Goal: Information Seeking & Learning: Learn about a topic

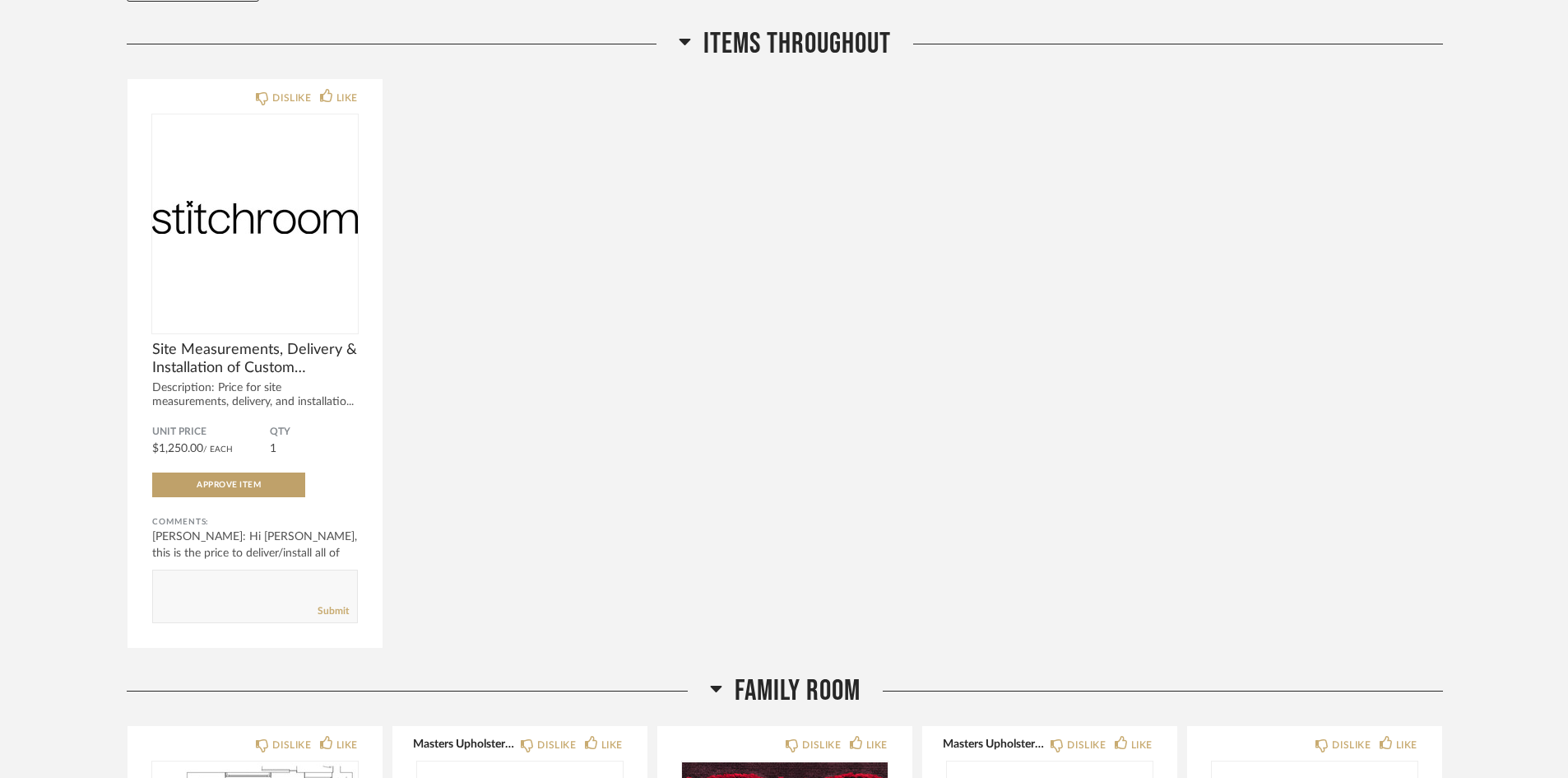
scroll to position [247, 0]
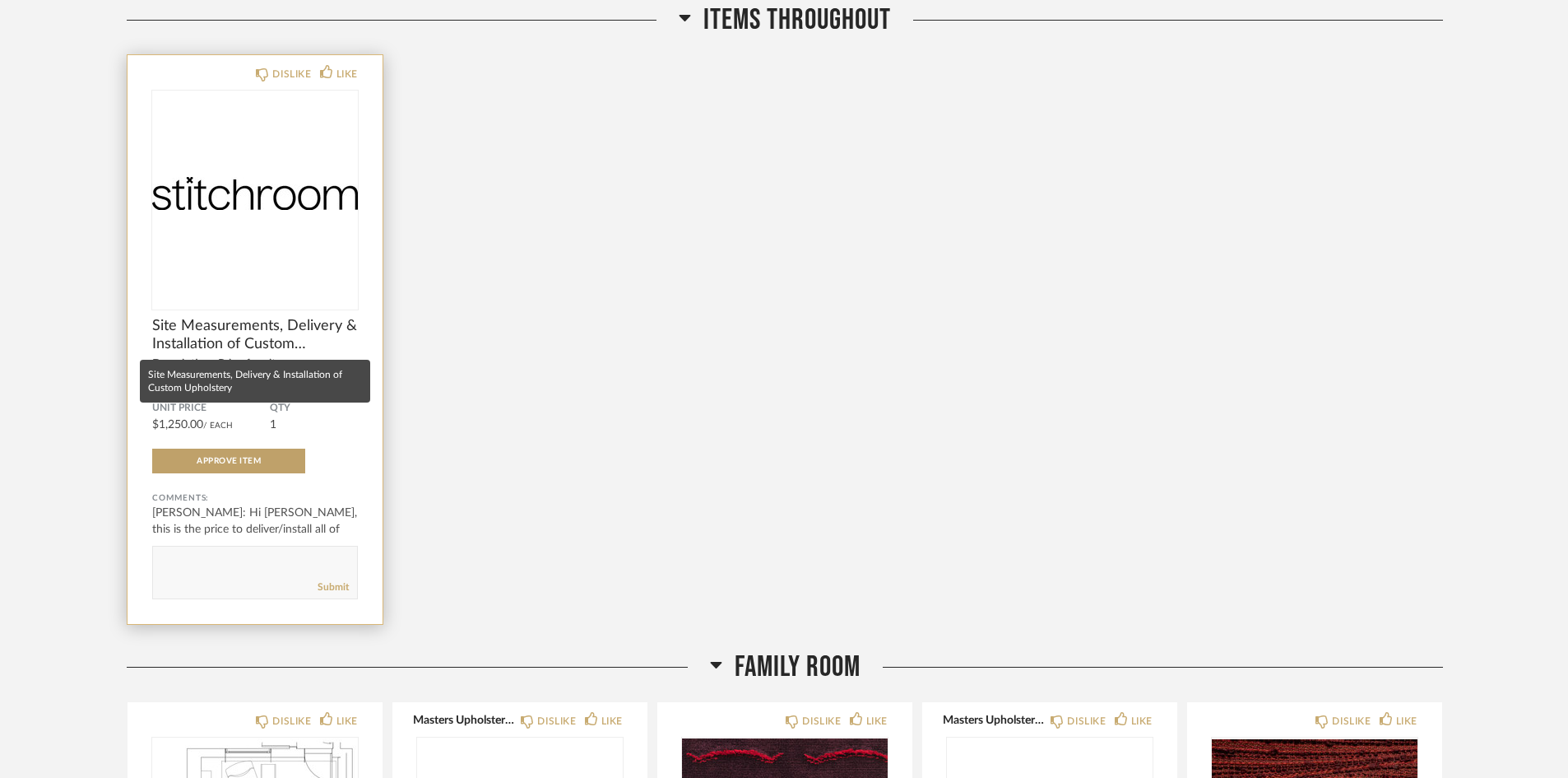
click at [284, 328] on span "Site Measurements, Delivery & Installation of Custom Upholstery" at bounding box center [255, 335] width 206 height 36
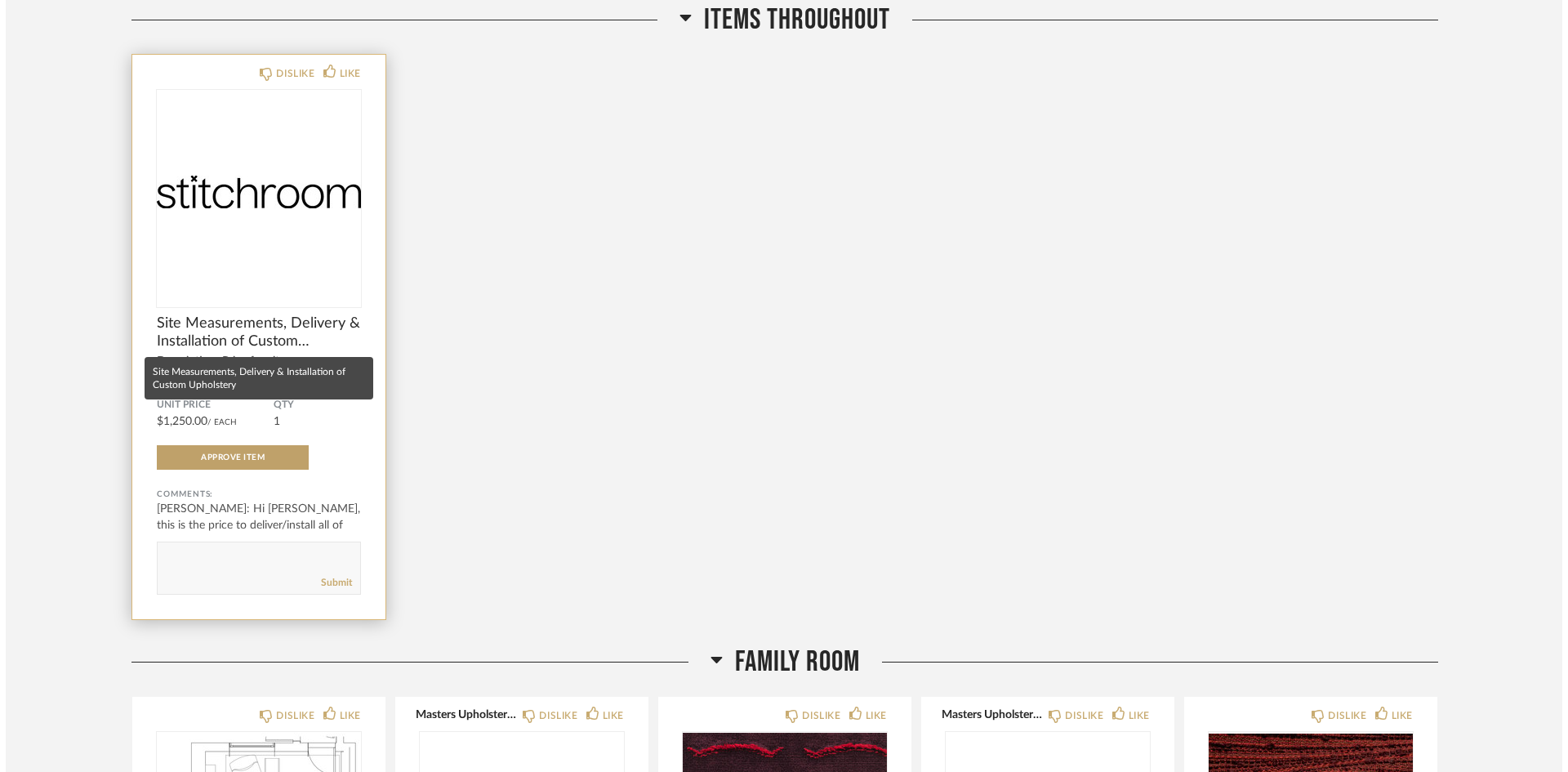
scroll to position [0, 0]
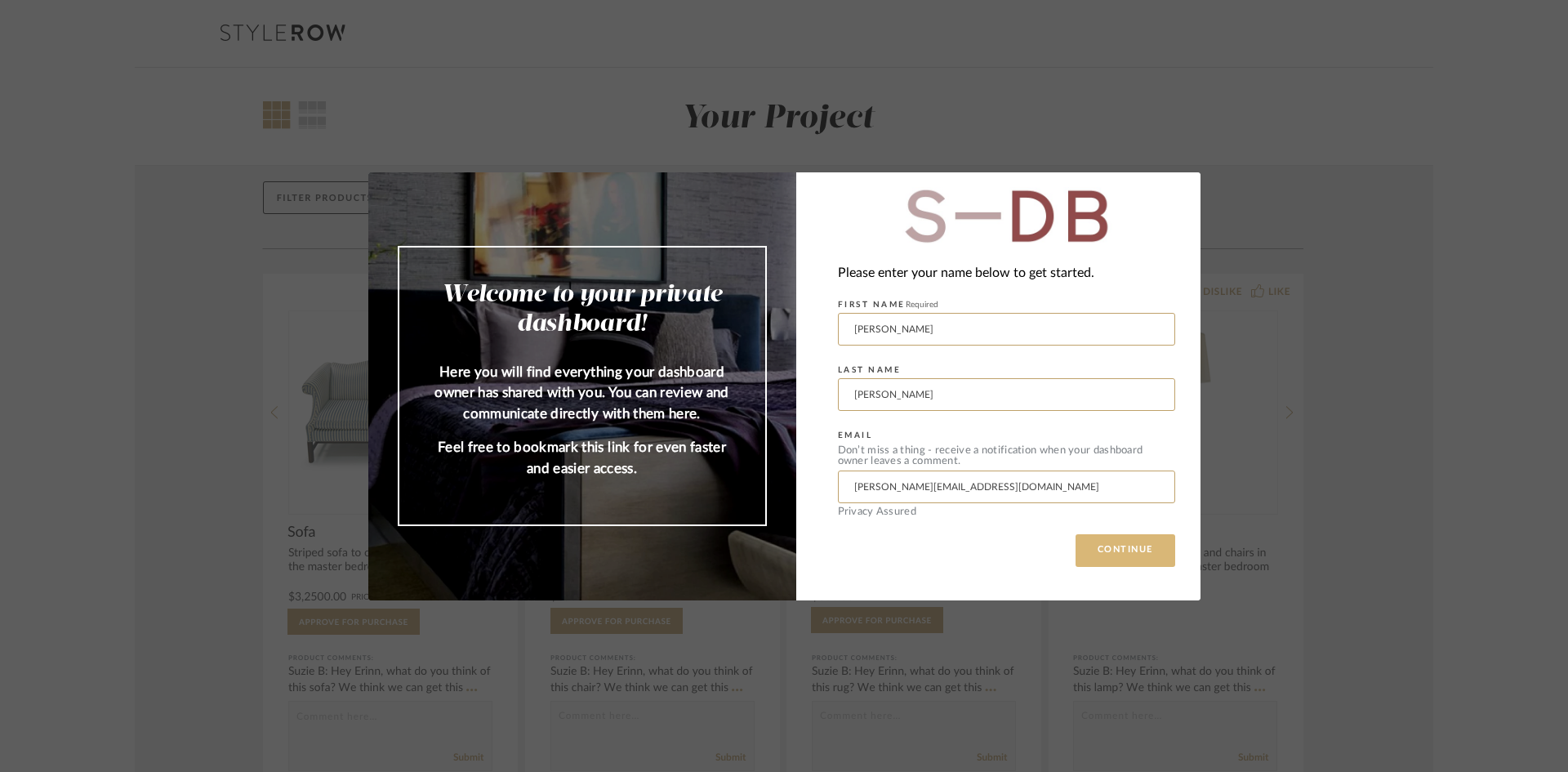
click at [1122, 550] on button "CONTINUE" at bounding box center [1126, 551] width 99 height 33
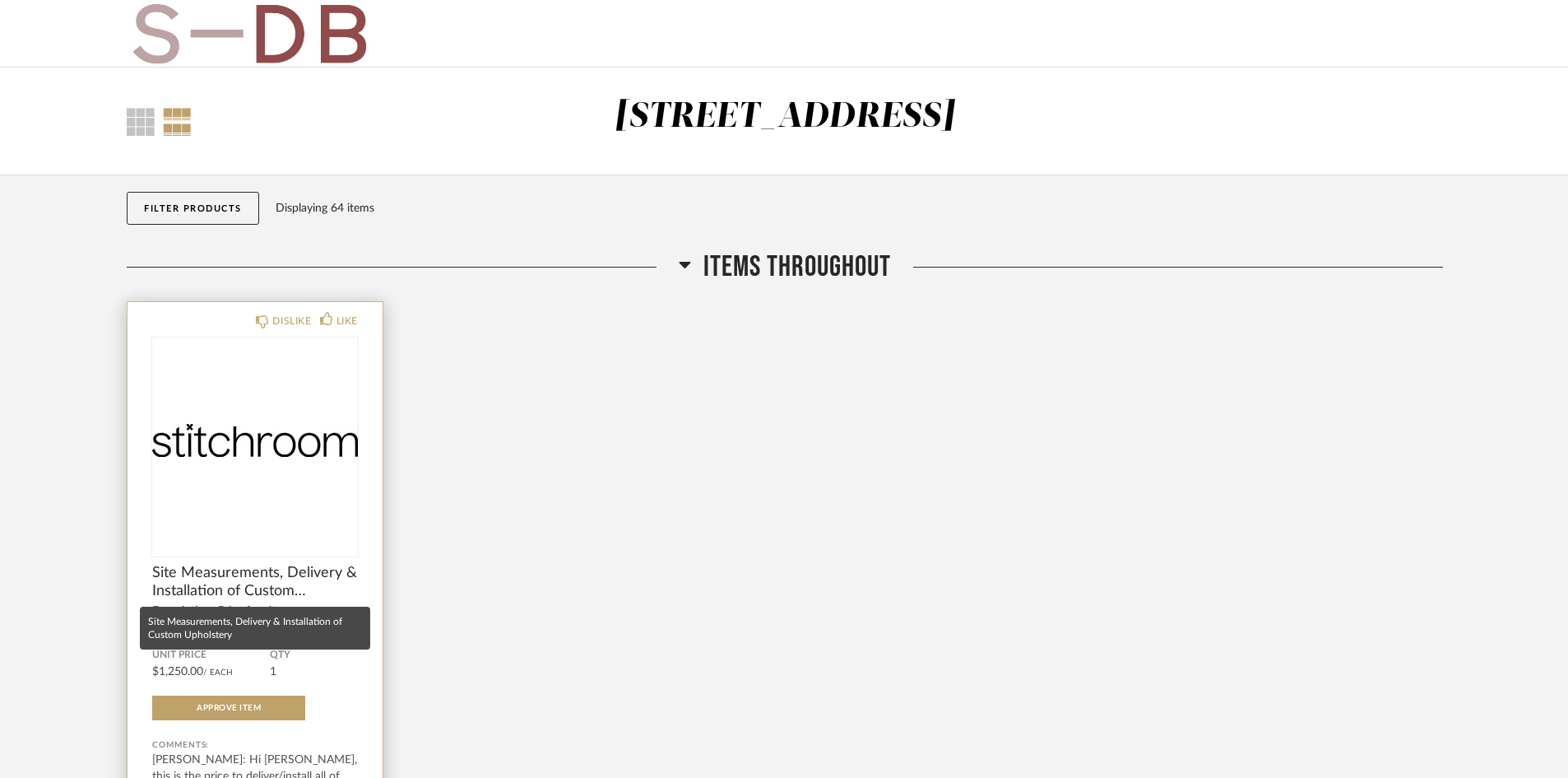
click at [275, 574] on span "Site Measurements, Delivery & Installation of Custom Upholstery" at bounding box center [255, 582] width 206 height 36
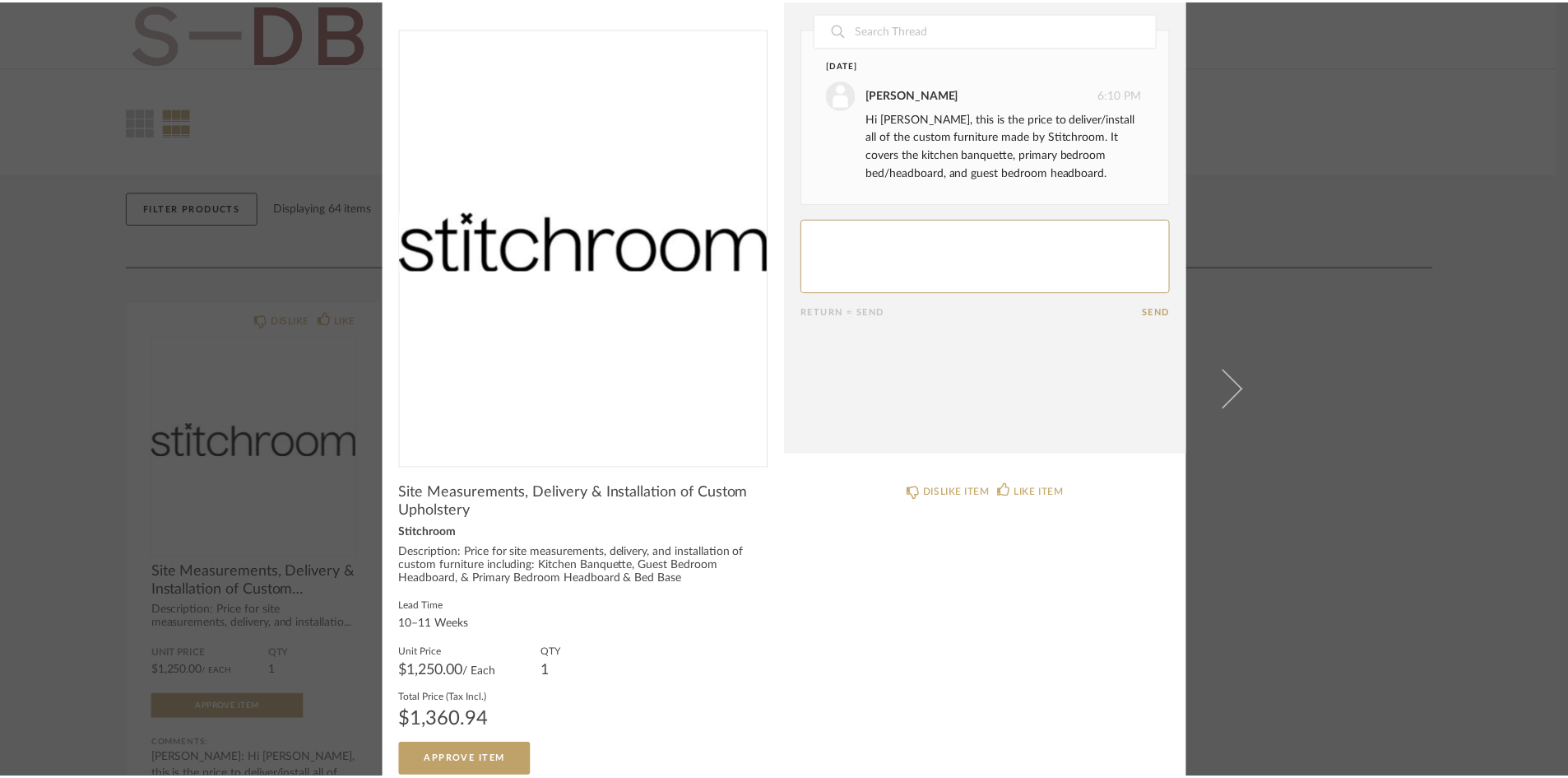
scroll to position [48, 0]
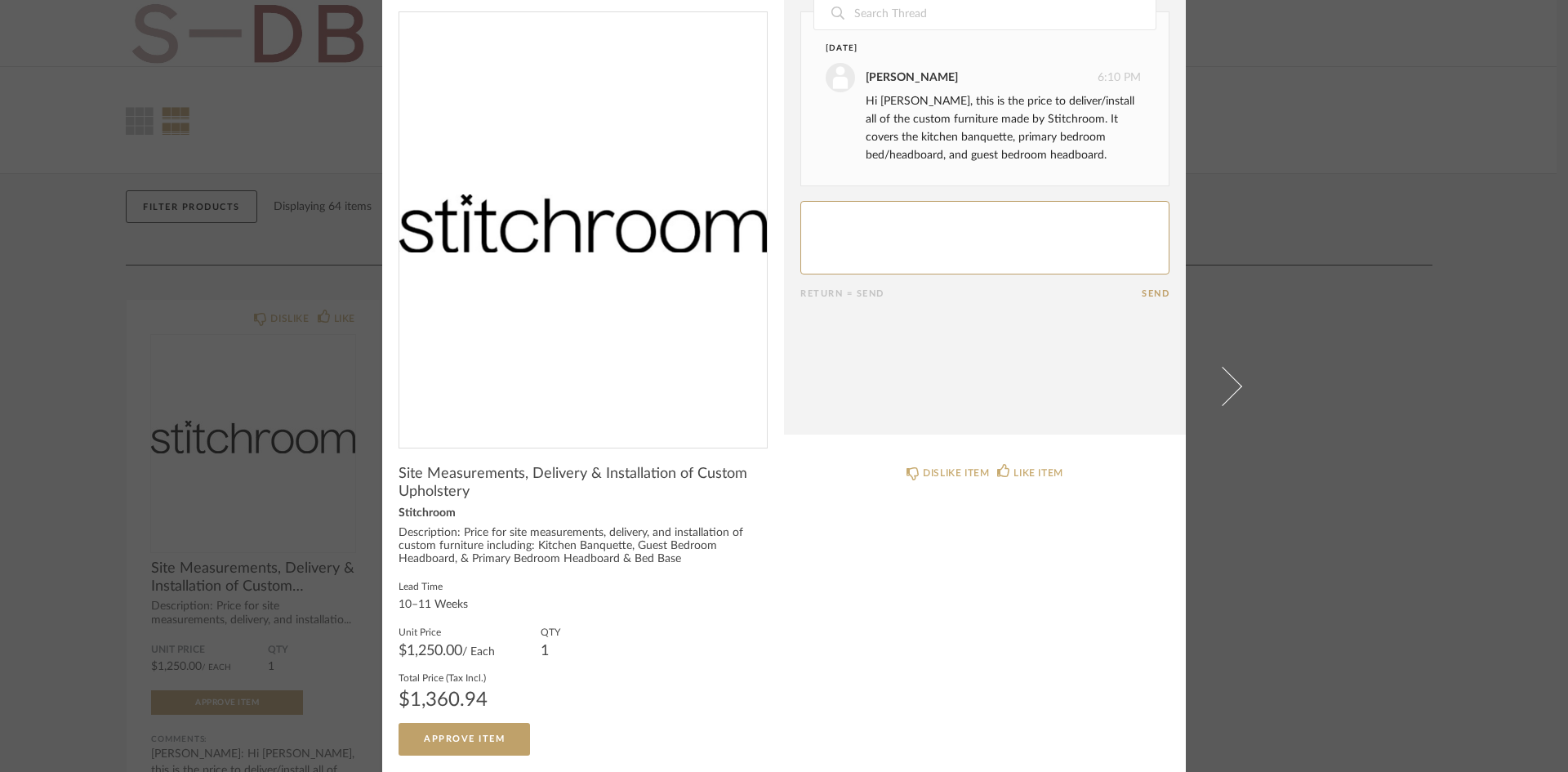
click at [1397, 545] on div "× Date March 28th Lauren Passaro 6:10 PM Hi Erin, this is the price to deliver/…" at bounding box center [784, 386] width 1568 height 772
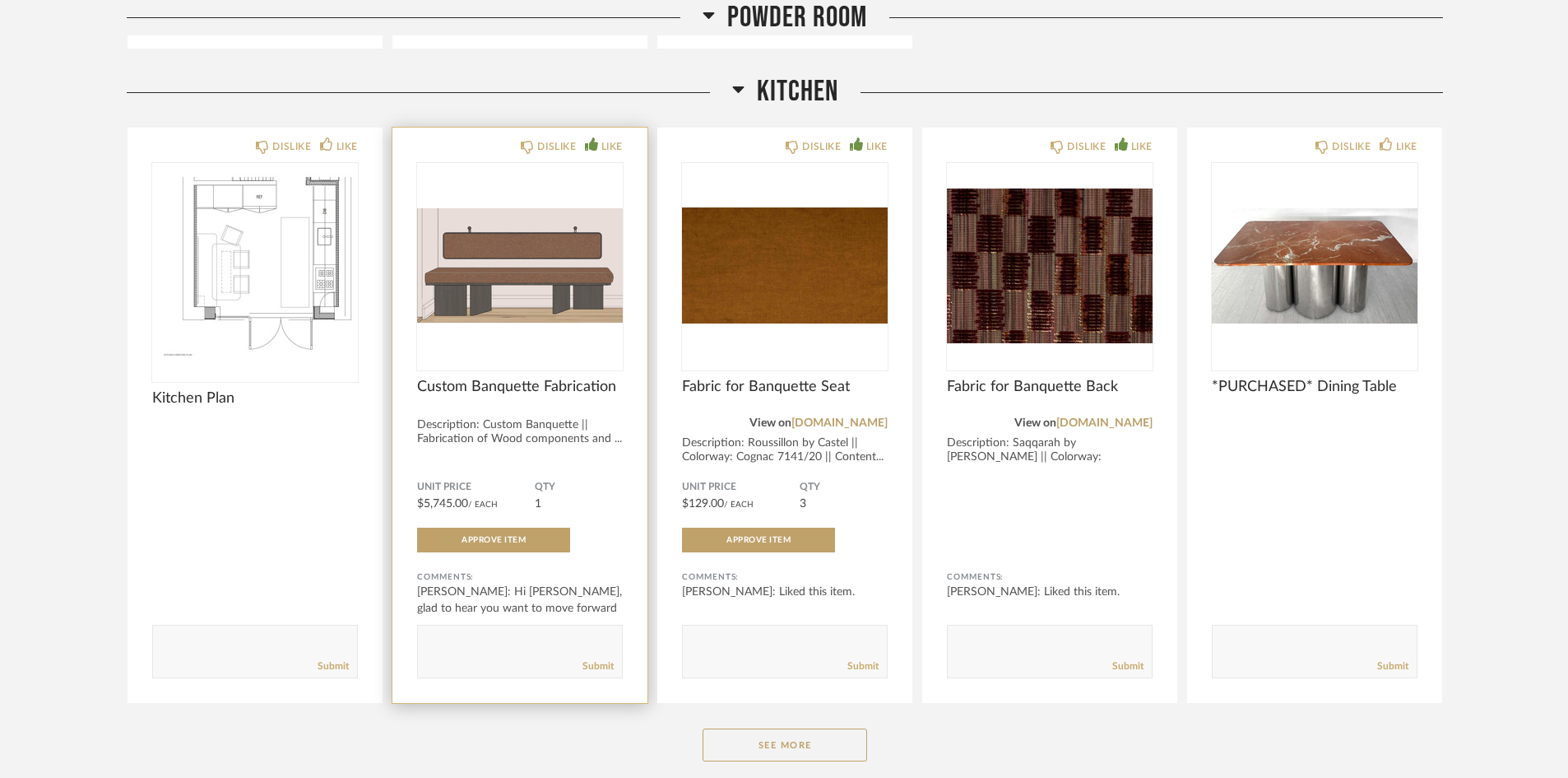
scroll to position [2223, 0]
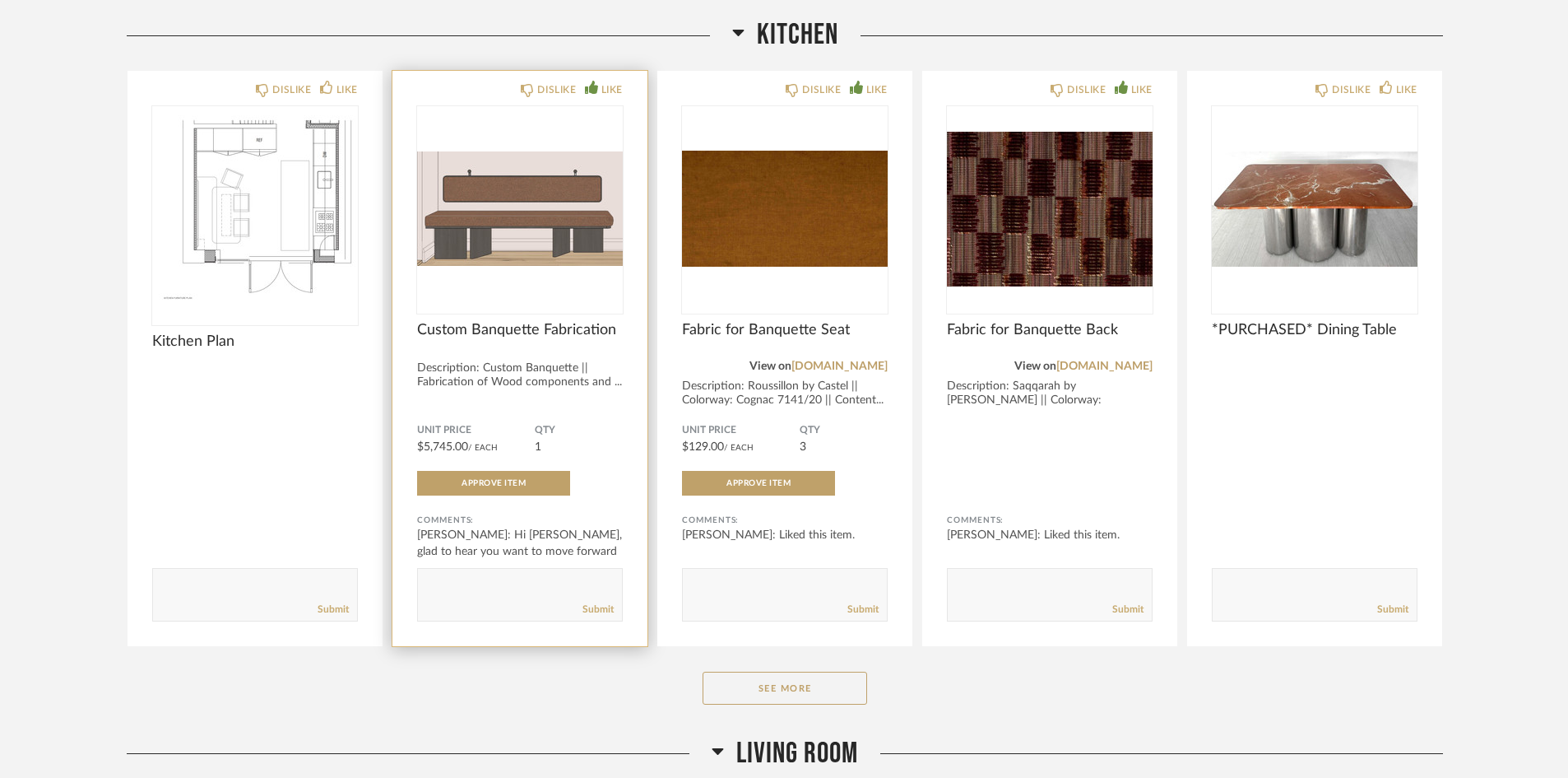
click at [551, 331] on span "Custom Banquette Fabrication" at bounding box center [520, 330] width 206 height 18
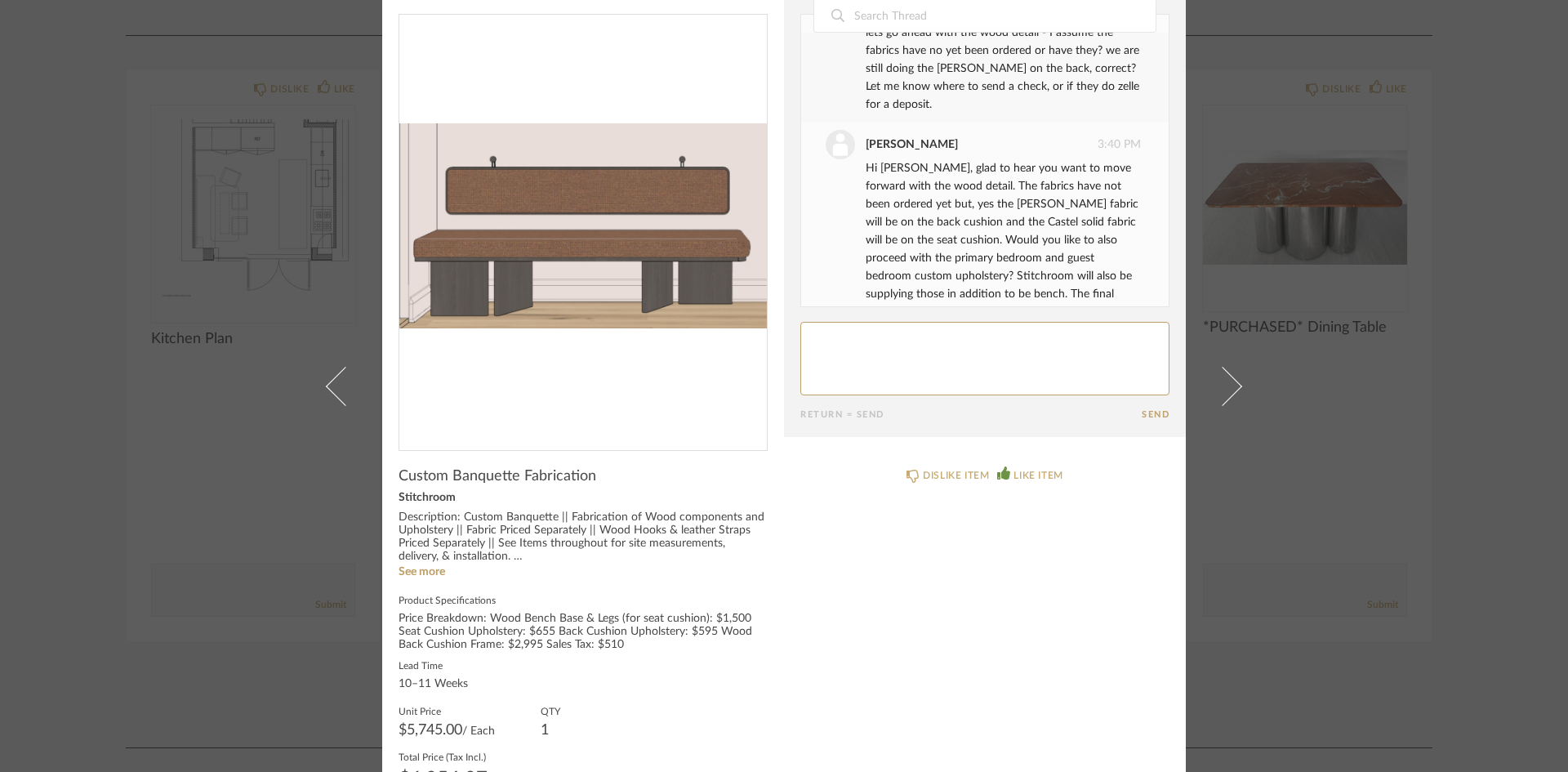
scroll to position [82, 0]
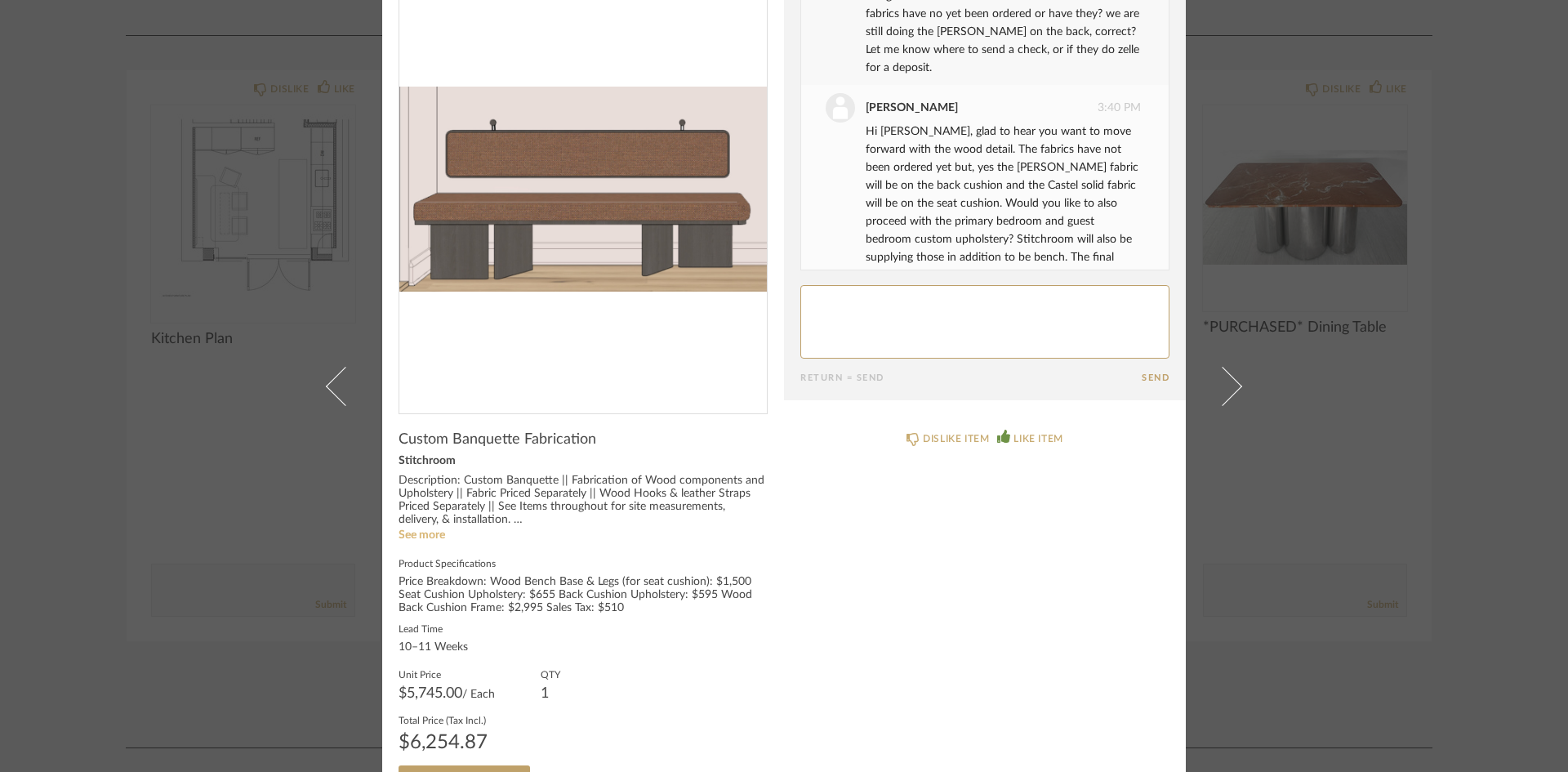
click at [426, 534] on link "See more" at bounding box center [422, 535] width 47 height 12
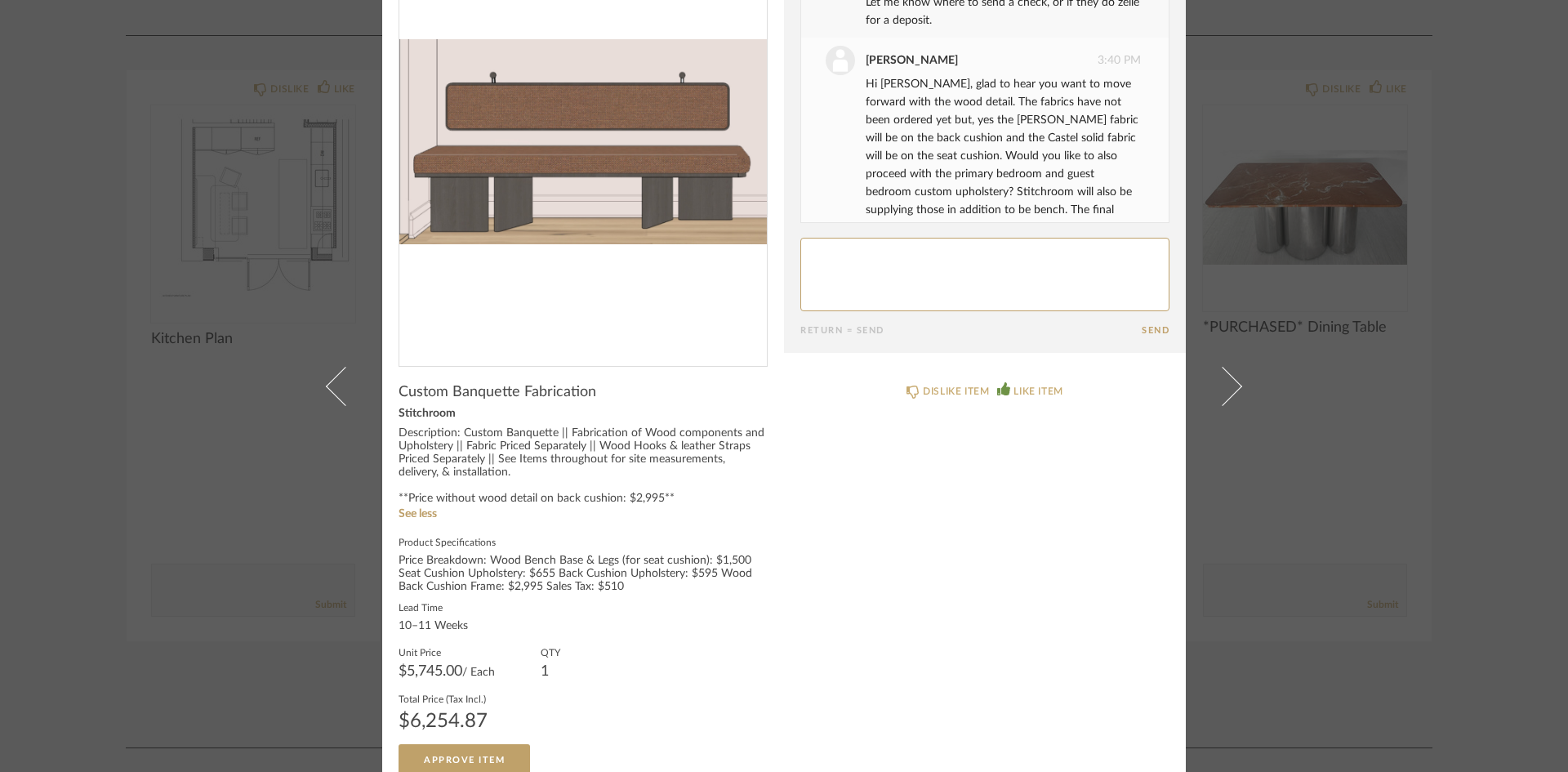
scroll to position [150, 0]
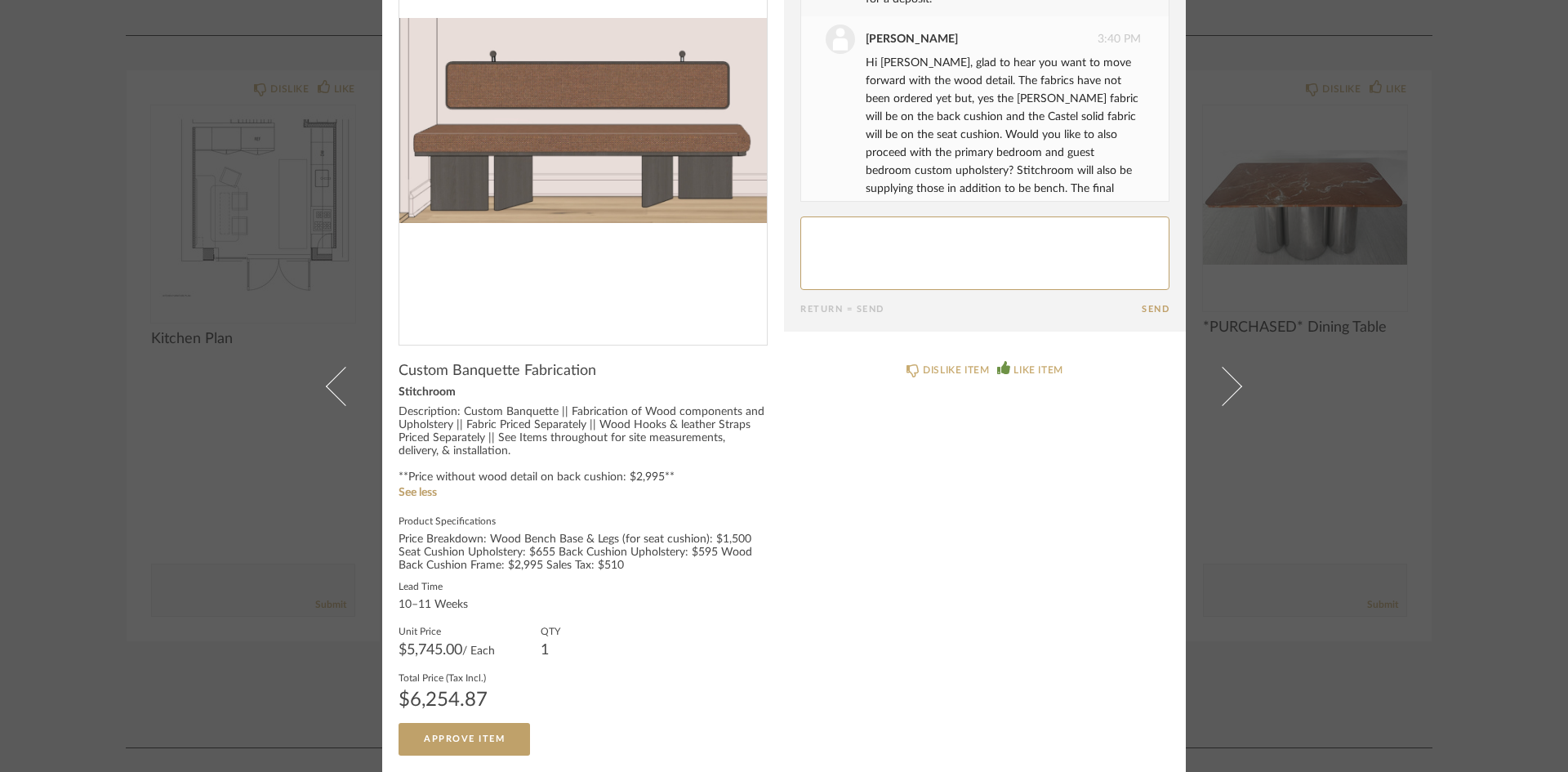
click at [1471, 588] on div "× Date March 9th erin anderson 7:11 PM Liked this item. March 28th Lauren Passa…" at bounding box center [784, 386] width 1568 height 772
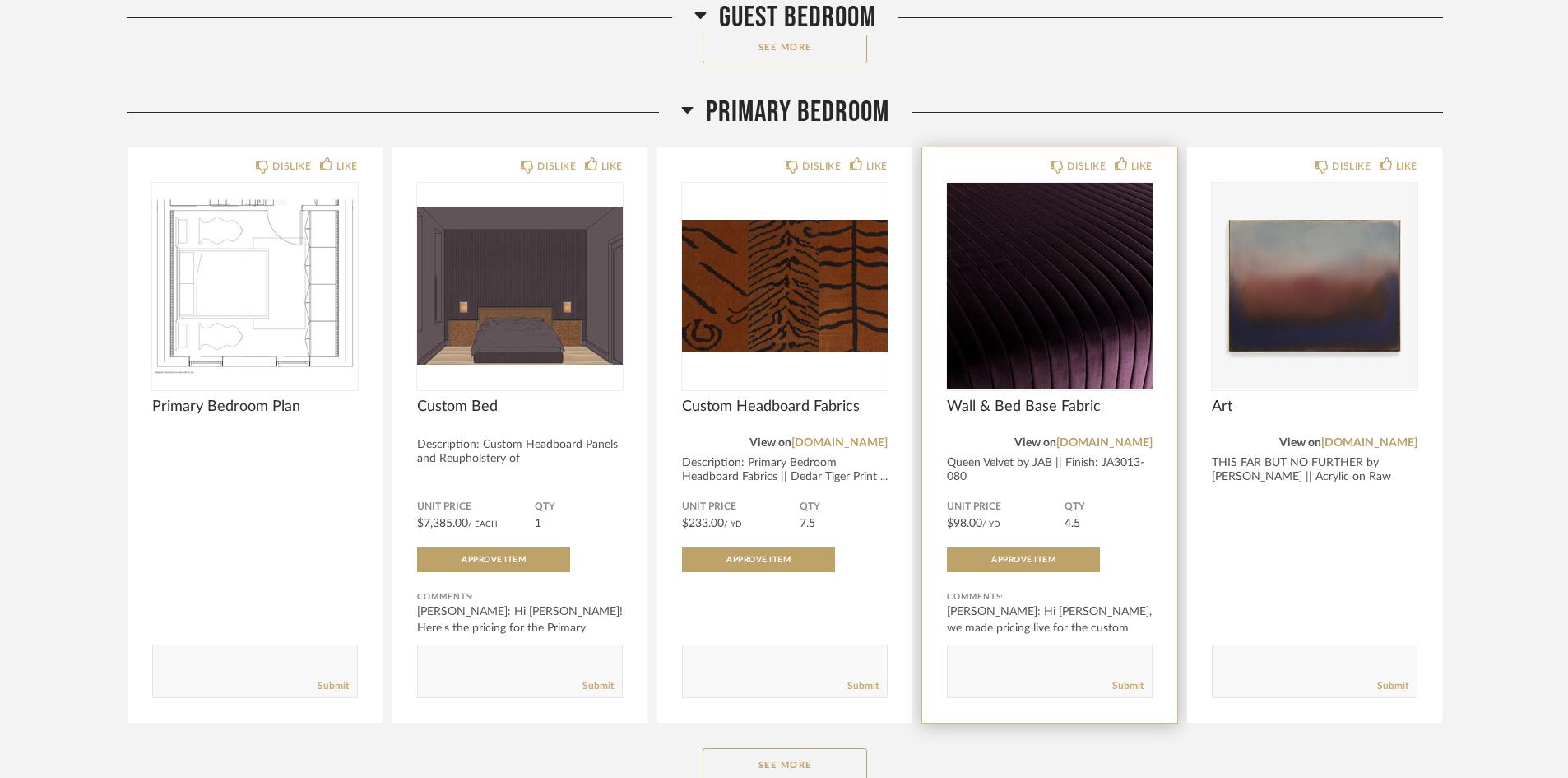
scroll to position [5092, 0]
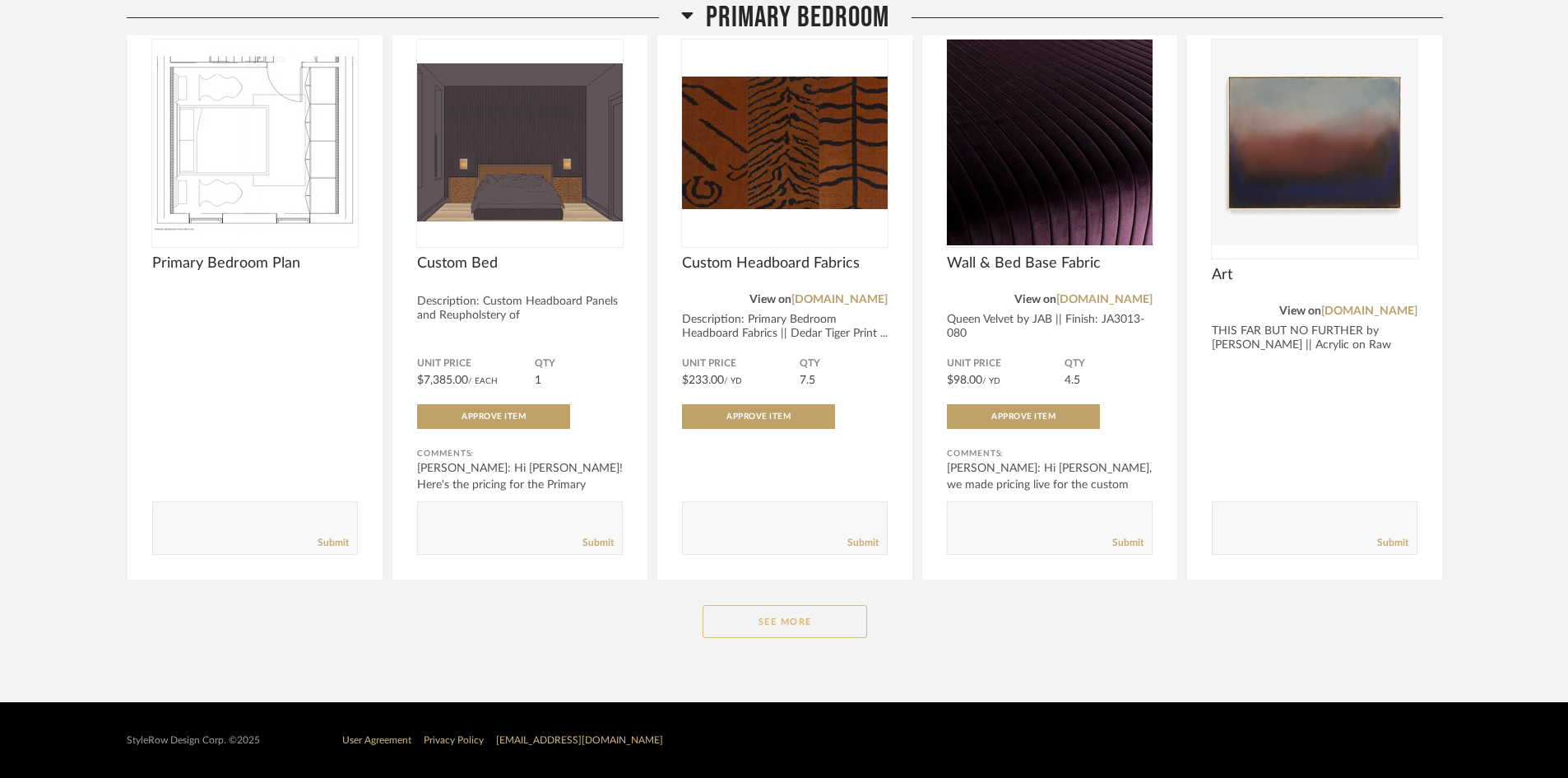
click at [784, 620] on button "See More" at bounding box center [785, 622] width 165 height 33
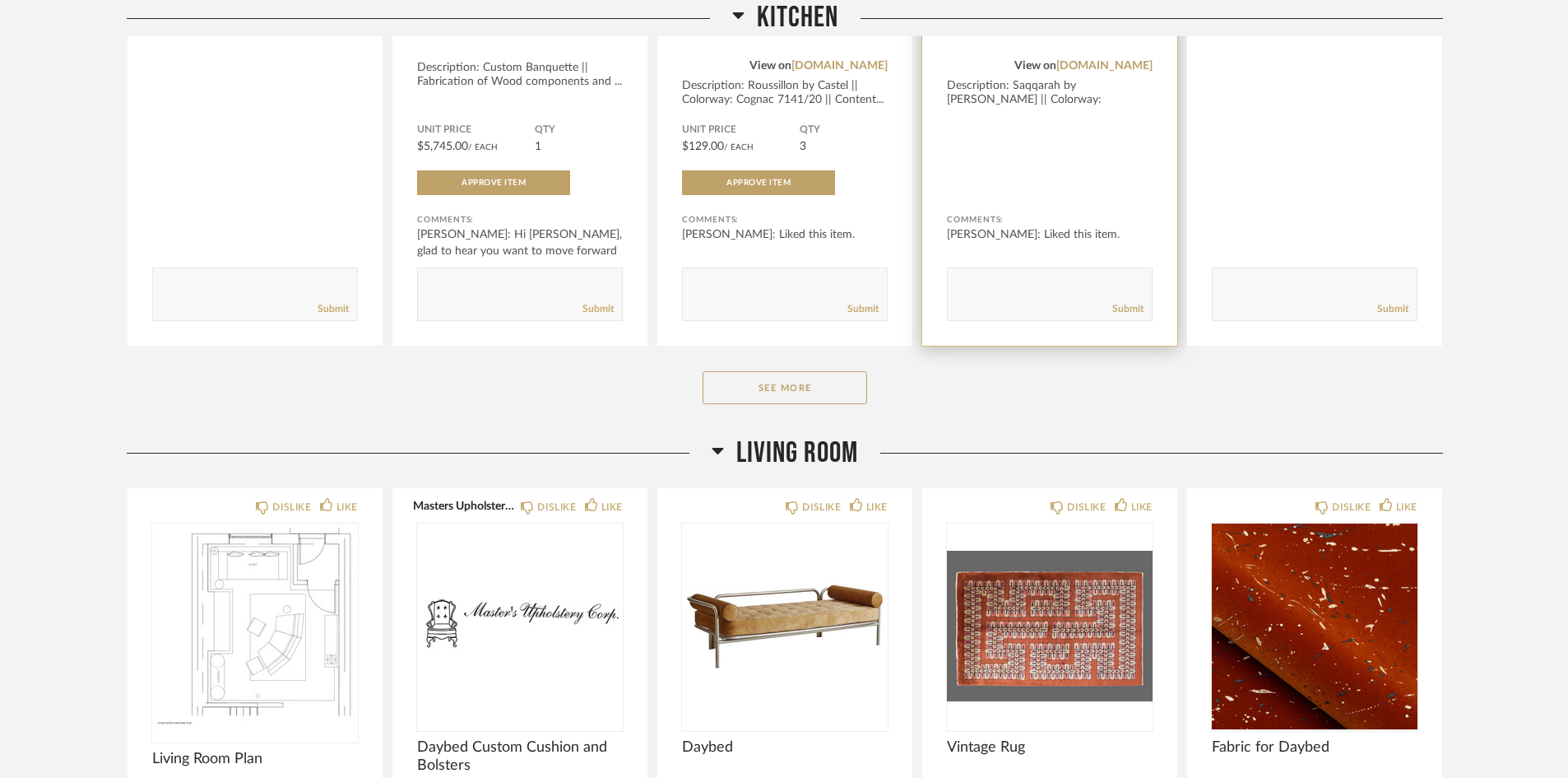
scroll to position [2539, 0]
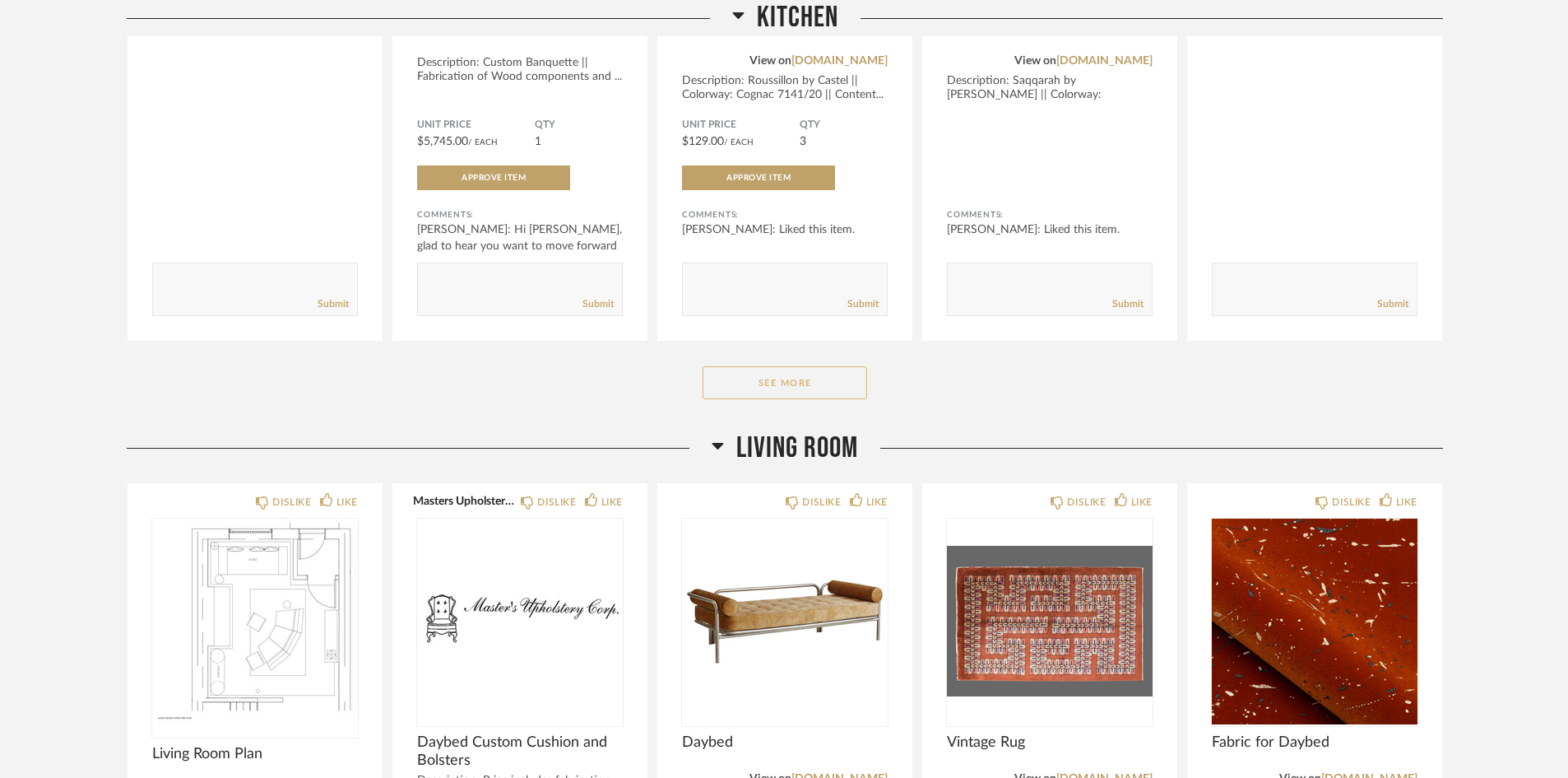
click at [745, 393] on button "See More" at bounding box center [785, 383] width 165 height 33
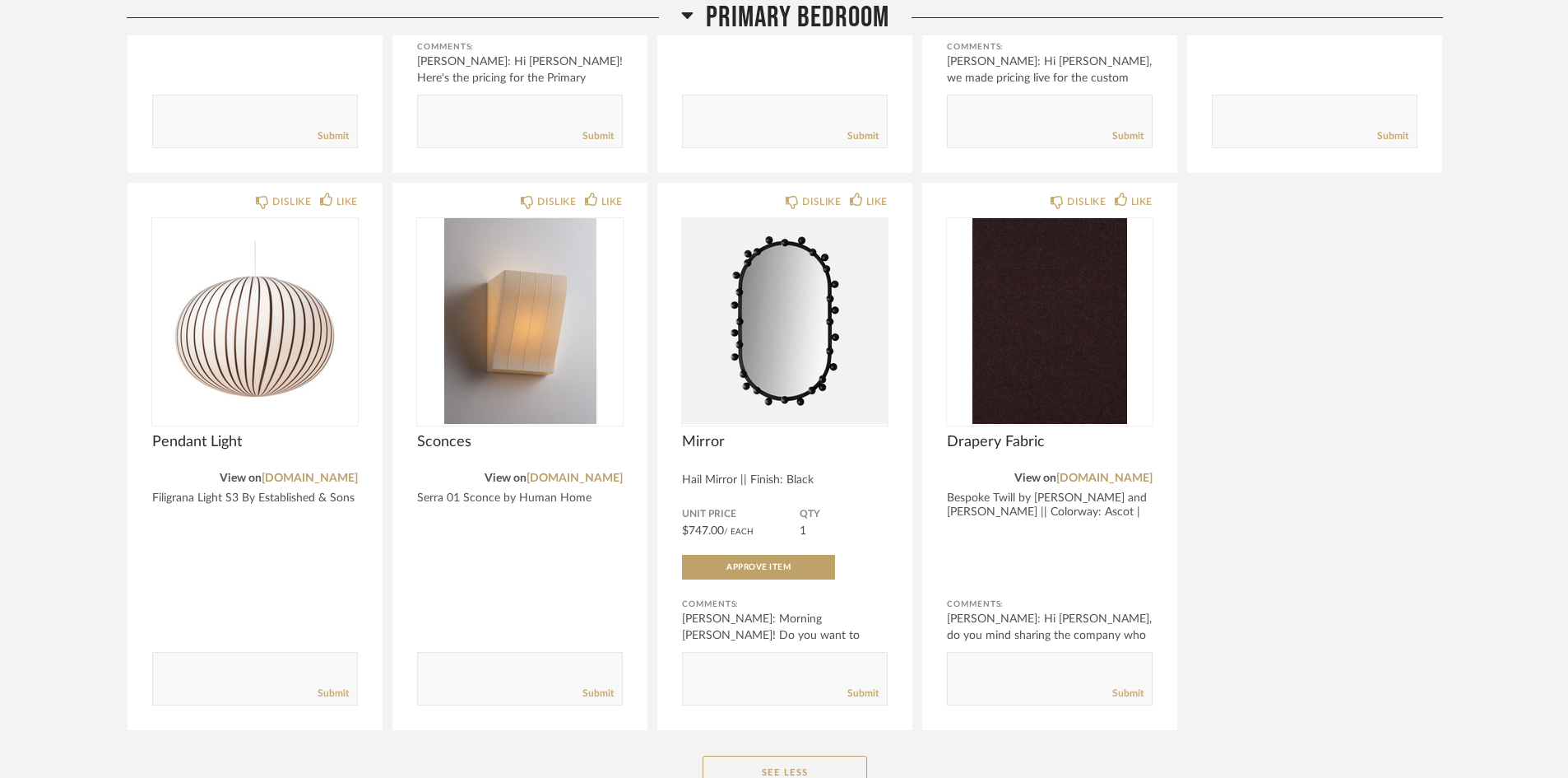
scroll to position [5889, 0]
